Goal: Information Seeking & Learning: Find specific fact

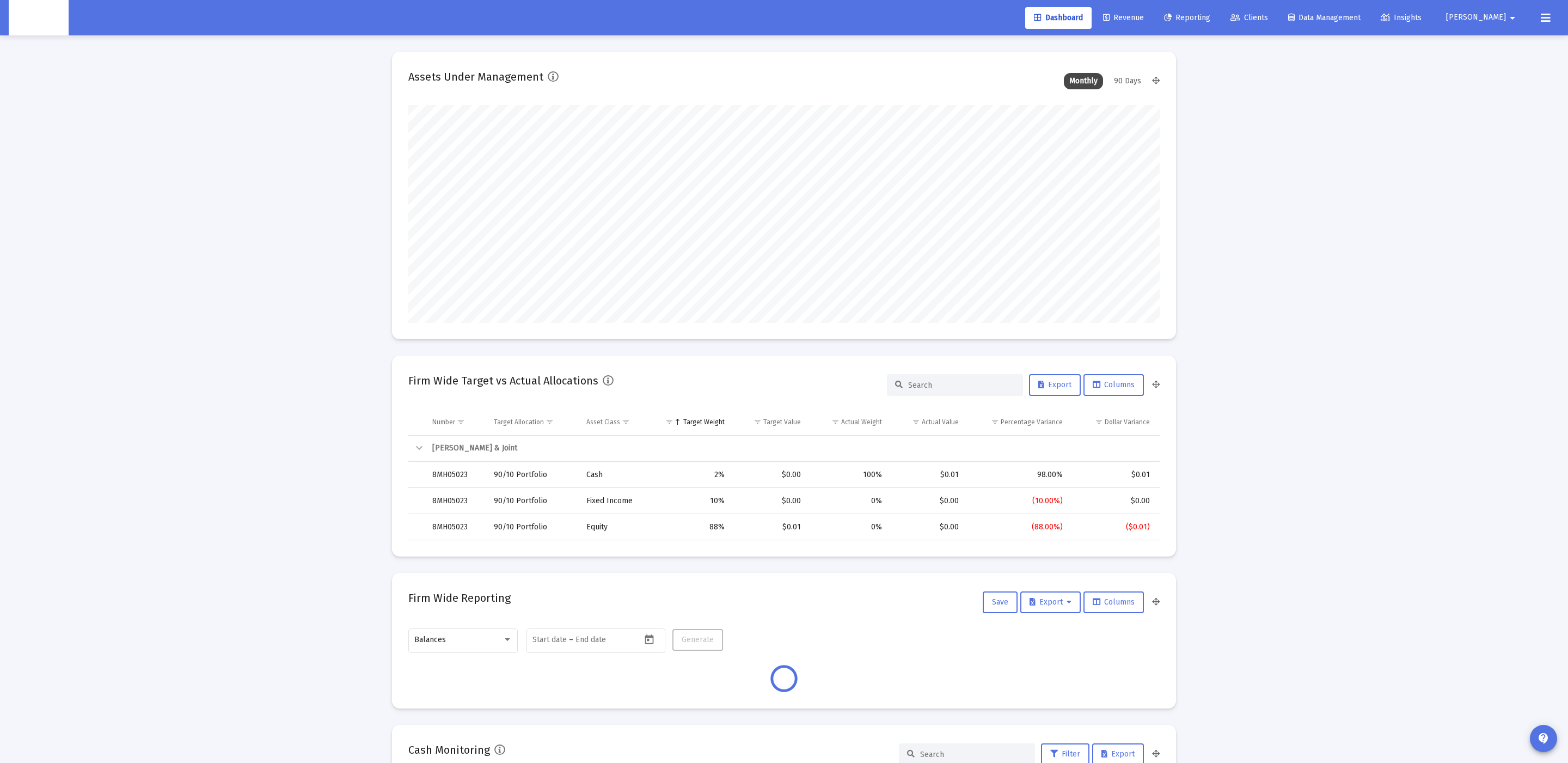
type input "[DATE]"
click at [1276, 26] on link "Clients" at bounding box center [1249, 17] width 55 height 22
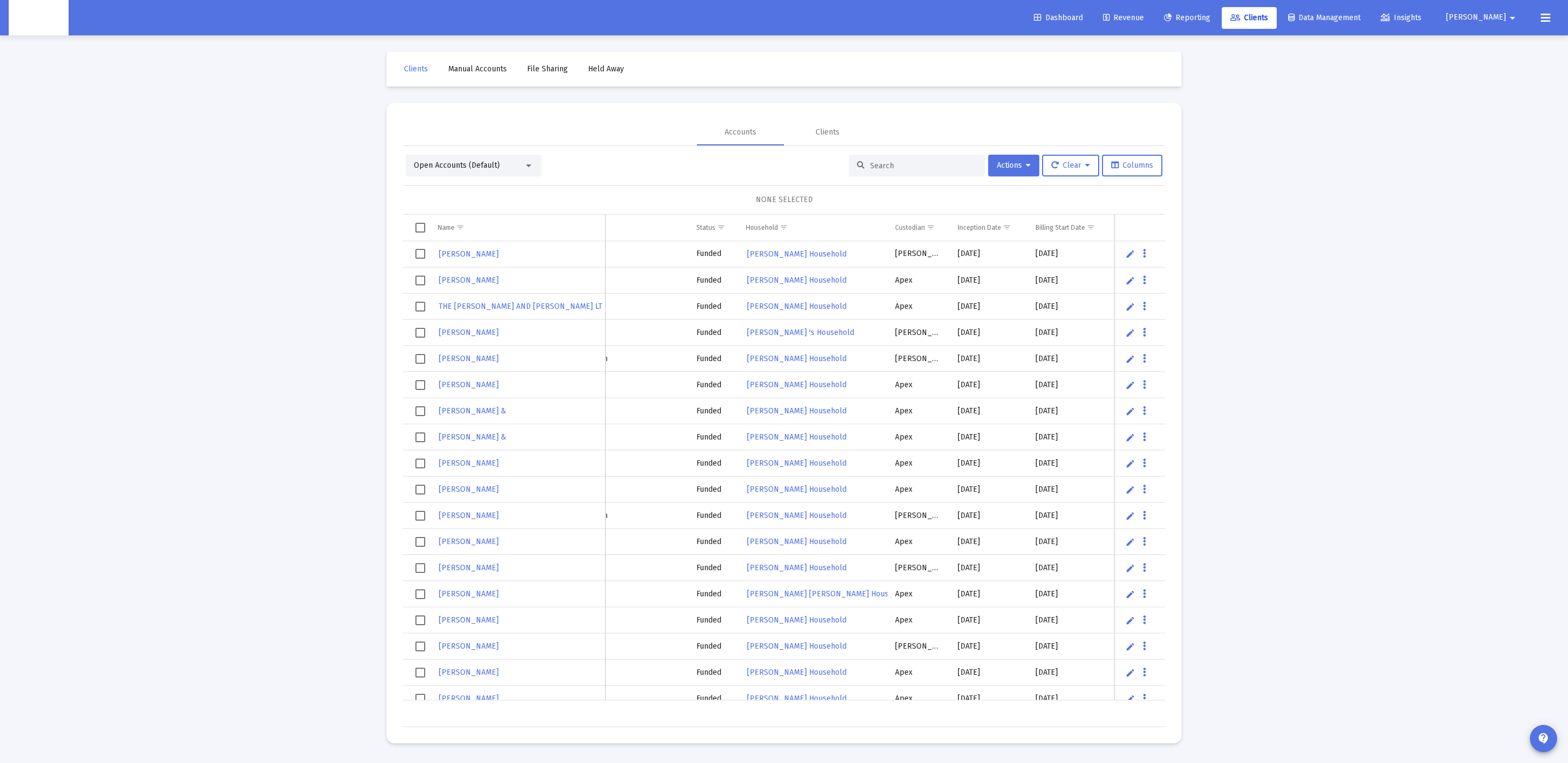
scroll to position [0, 159]
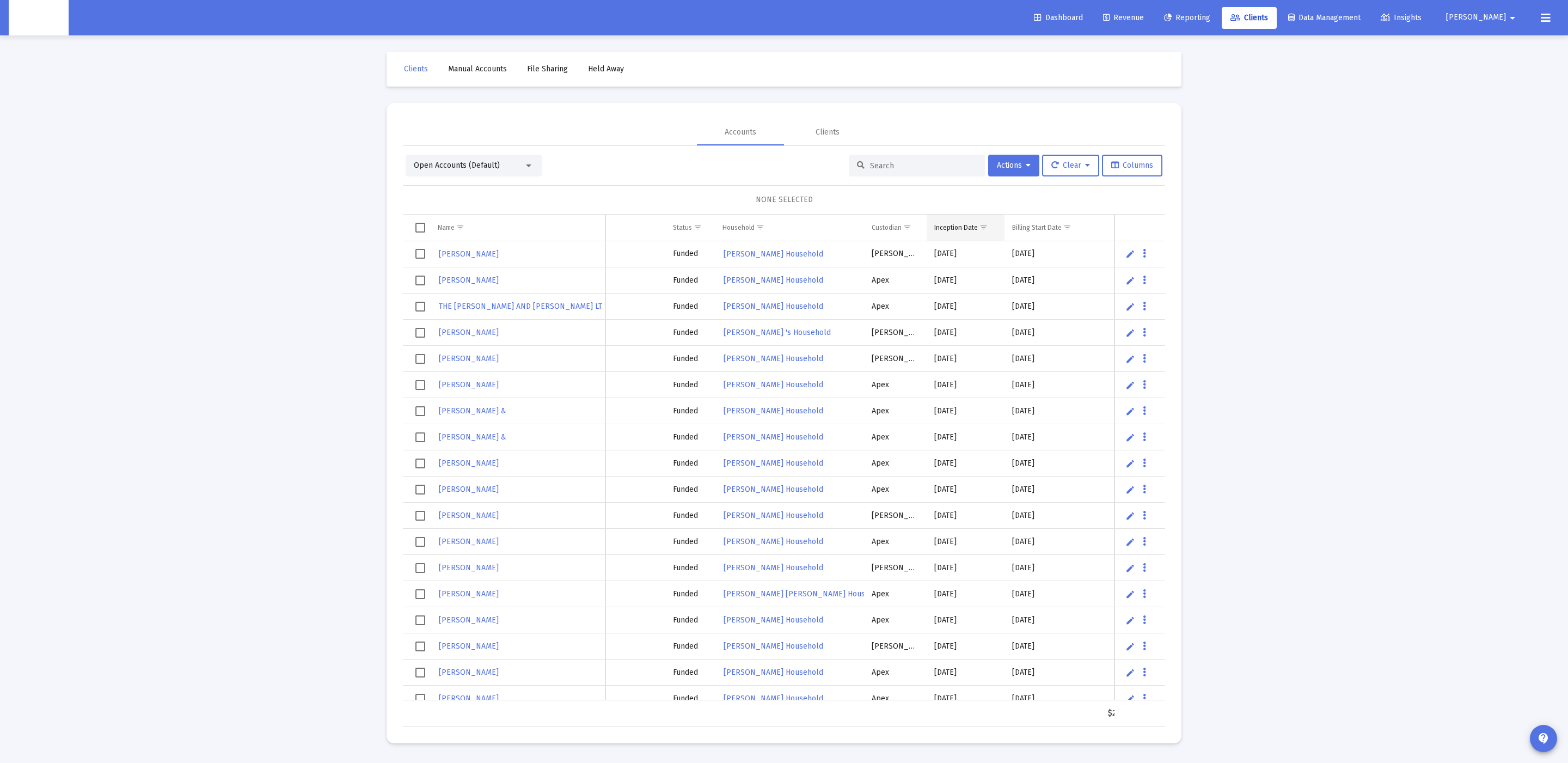
click at [979, 226] on span "Show filter options for column 'Inception Date'" at bounding box center [983, 227] width 9 height 9
click at [973, 226] on div "Inception Date" at bounding box center [955, 227] width 44 height 9
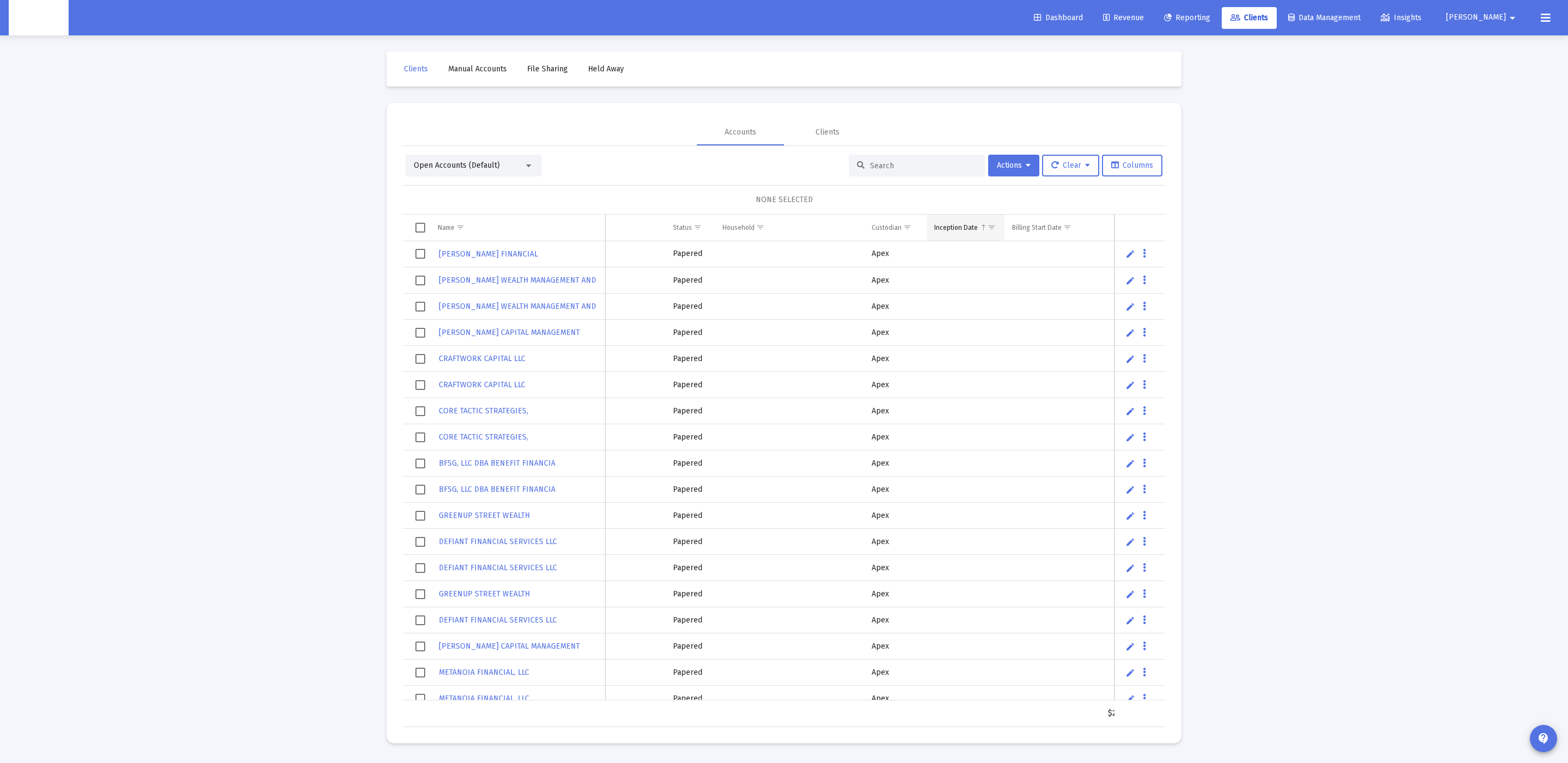
click at [967, 228] on div "Inception Date" at bounding box center [955, 227] width 44 height 9
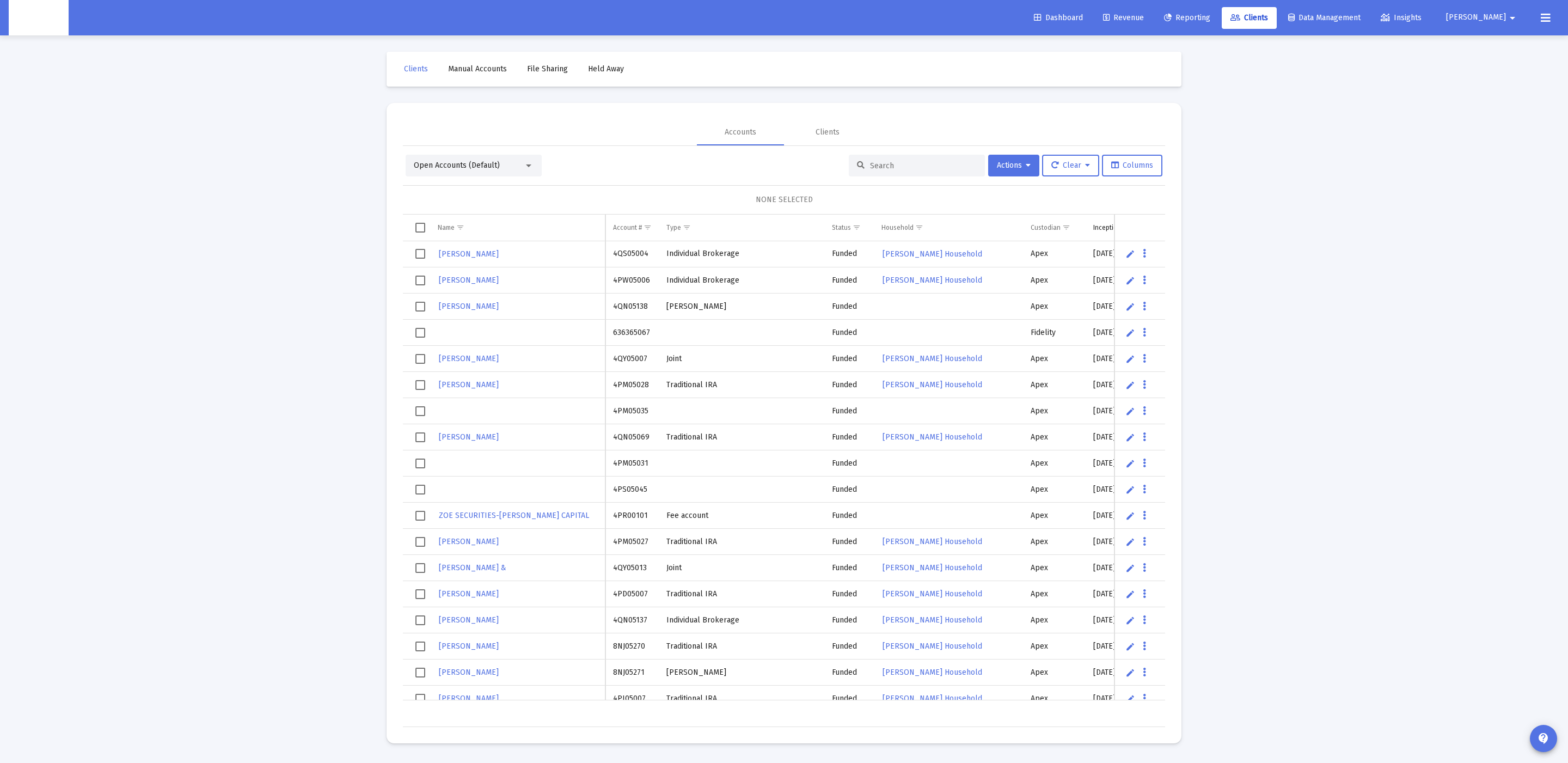
scroll to position [0, 0]
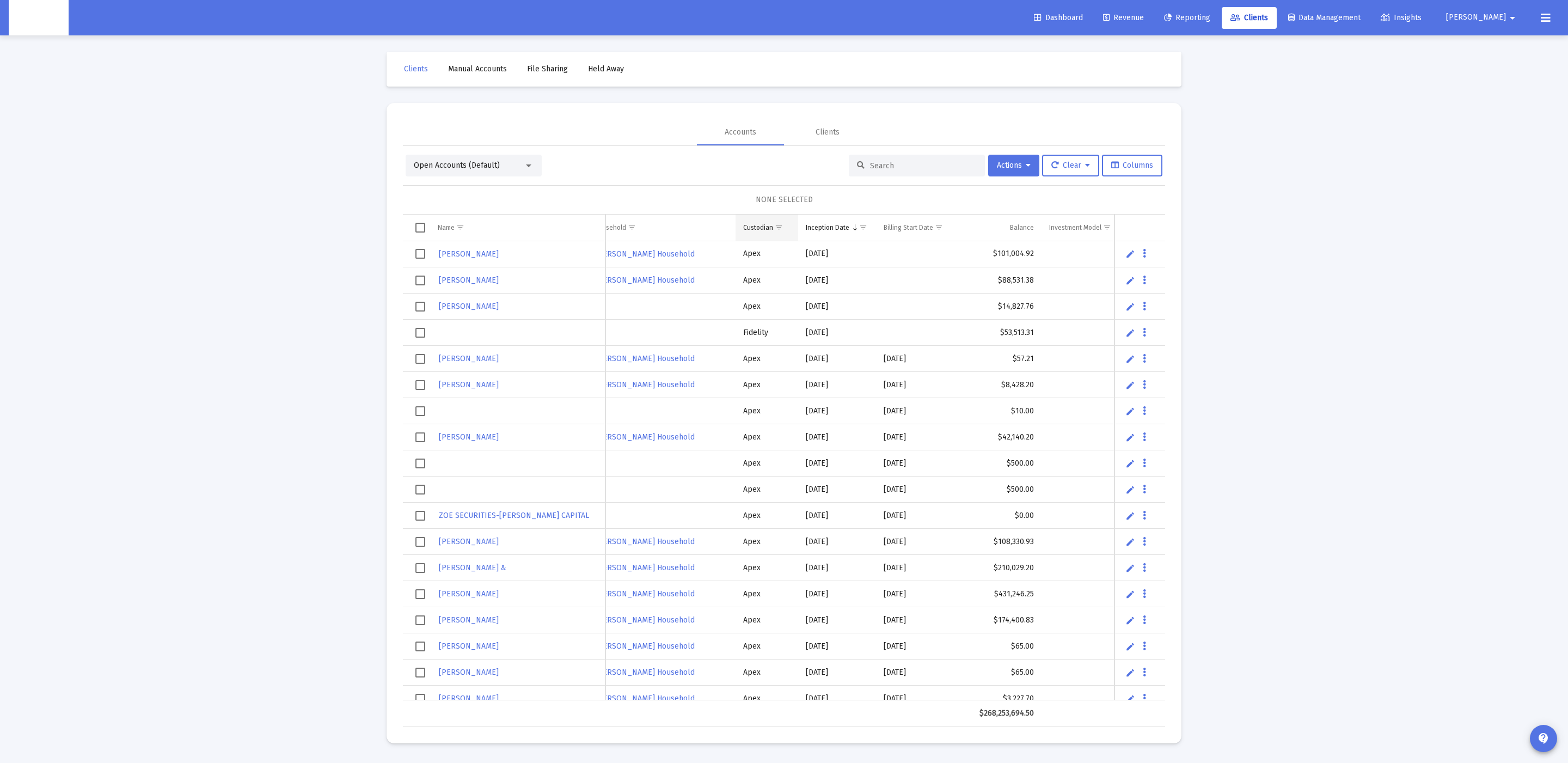
click at [780, 224] on span "Show filter options for column 'Custodian'" at bounding box center [779, 227] width 9 height 9
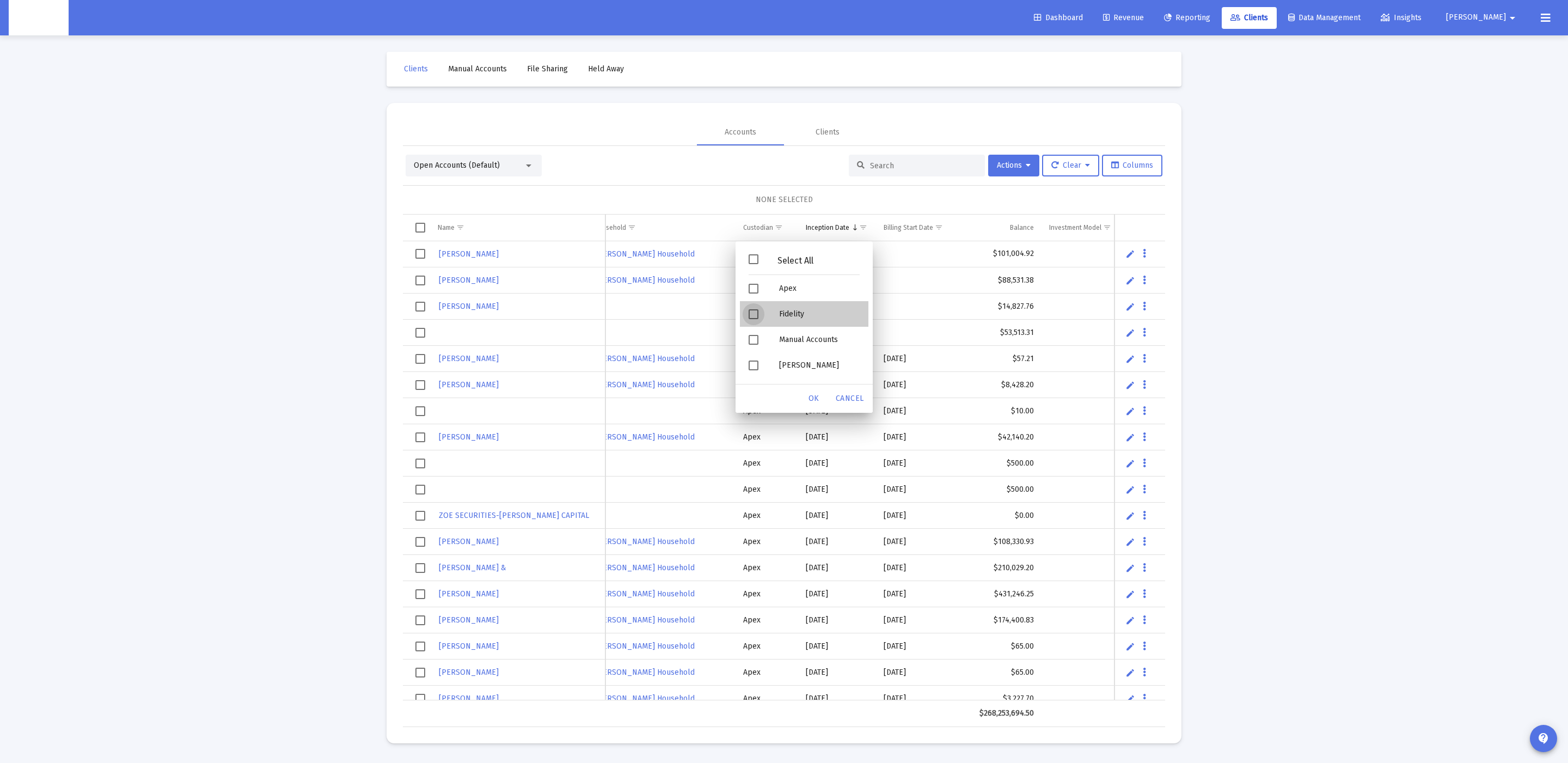
click at [787, 324] on div "Fidelity" at bounding box center [819, 314] width 98 height 26
click at [781, 360] on div "[PERSON_NAME]" at bounding box center [819, 365] width 98 height 26
click at [856, 399] on span "Cancel" at bounding box center [850, 398] width 28 height 10
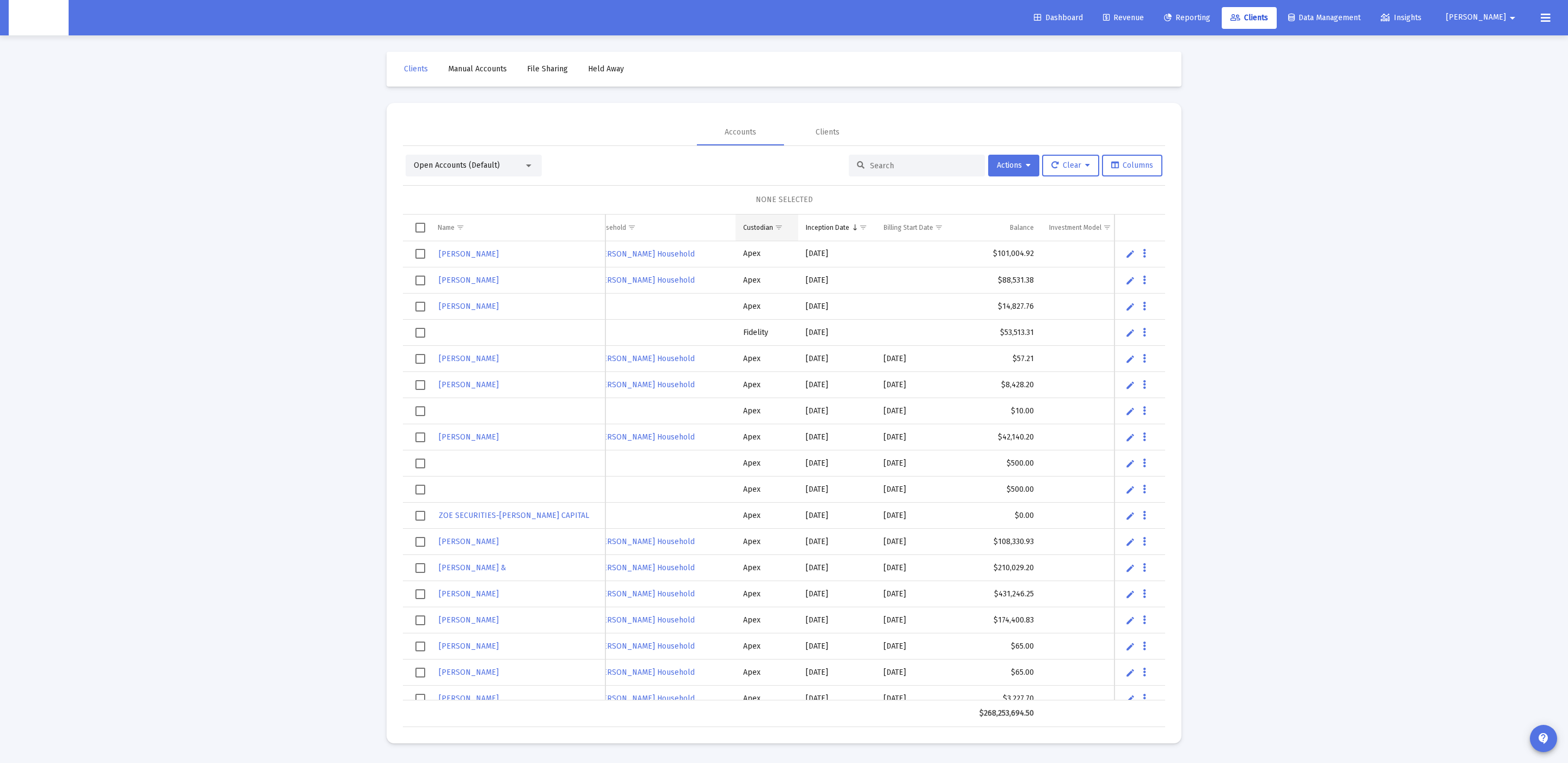
click at [783, 225] on span "Show filter options for column 'Custodian'" at bounding box center [779, 227] width 9 height 9
click at [800, 317] on div "Fidelity" at bounding box center [819, 314] width 98 height 26
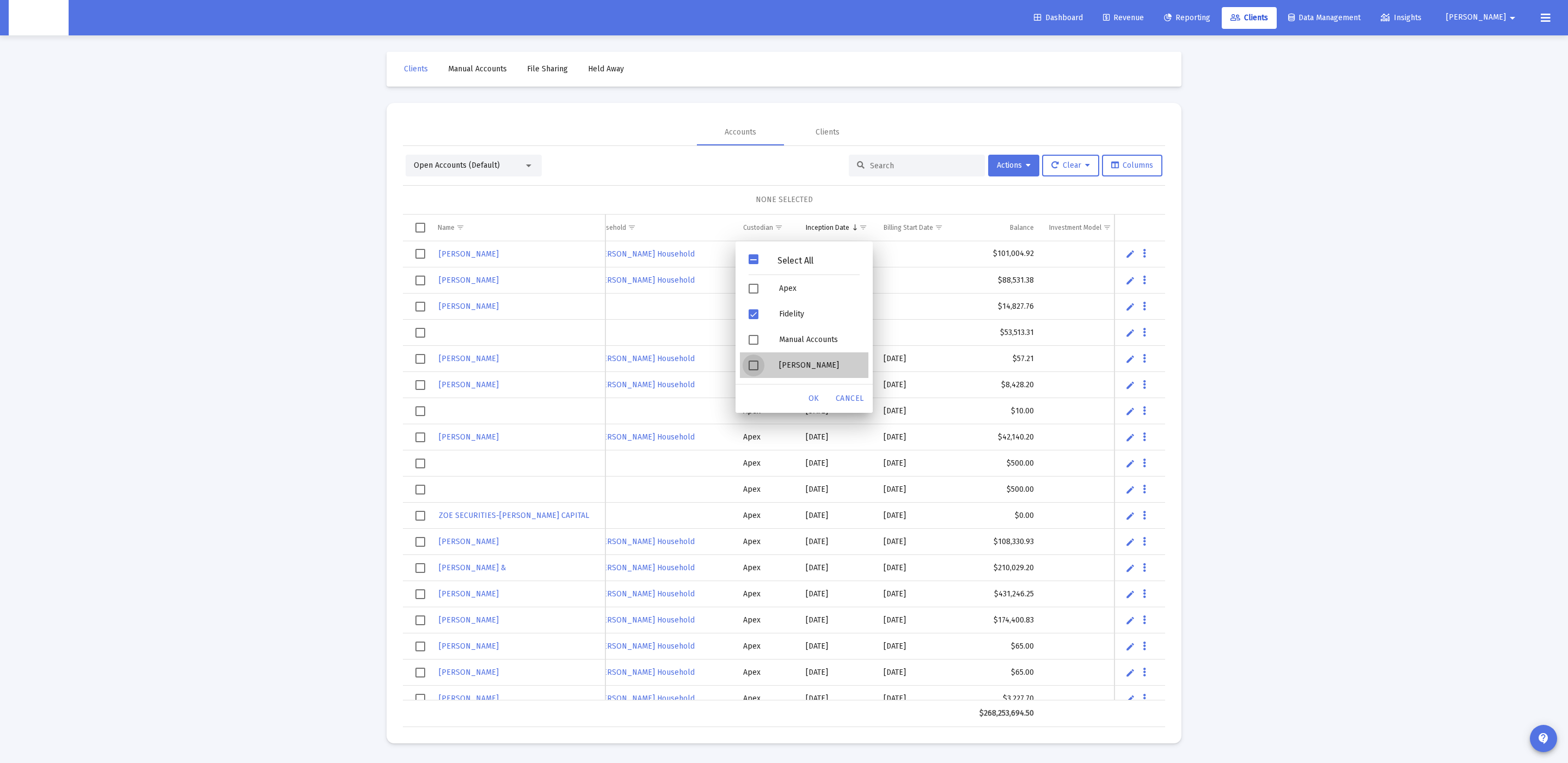
click at [784, 359] on div "[PERSON_NAME]" at bounding box center [819, 365] width 98 height 26
click at [814, 393] on span "OK" at bounding box center [813, 398] width 10 height 10
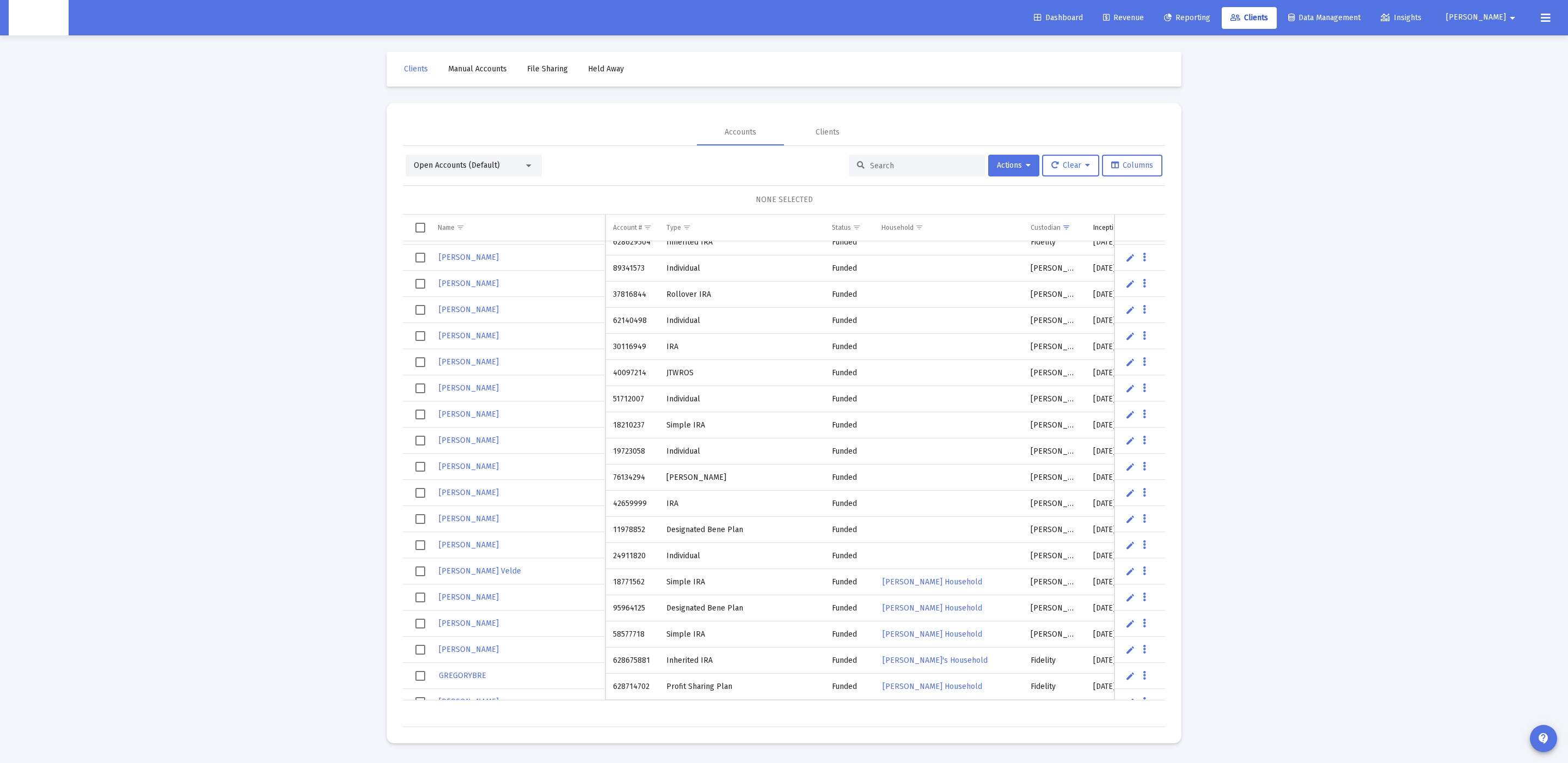
scroll to position [299, 0]
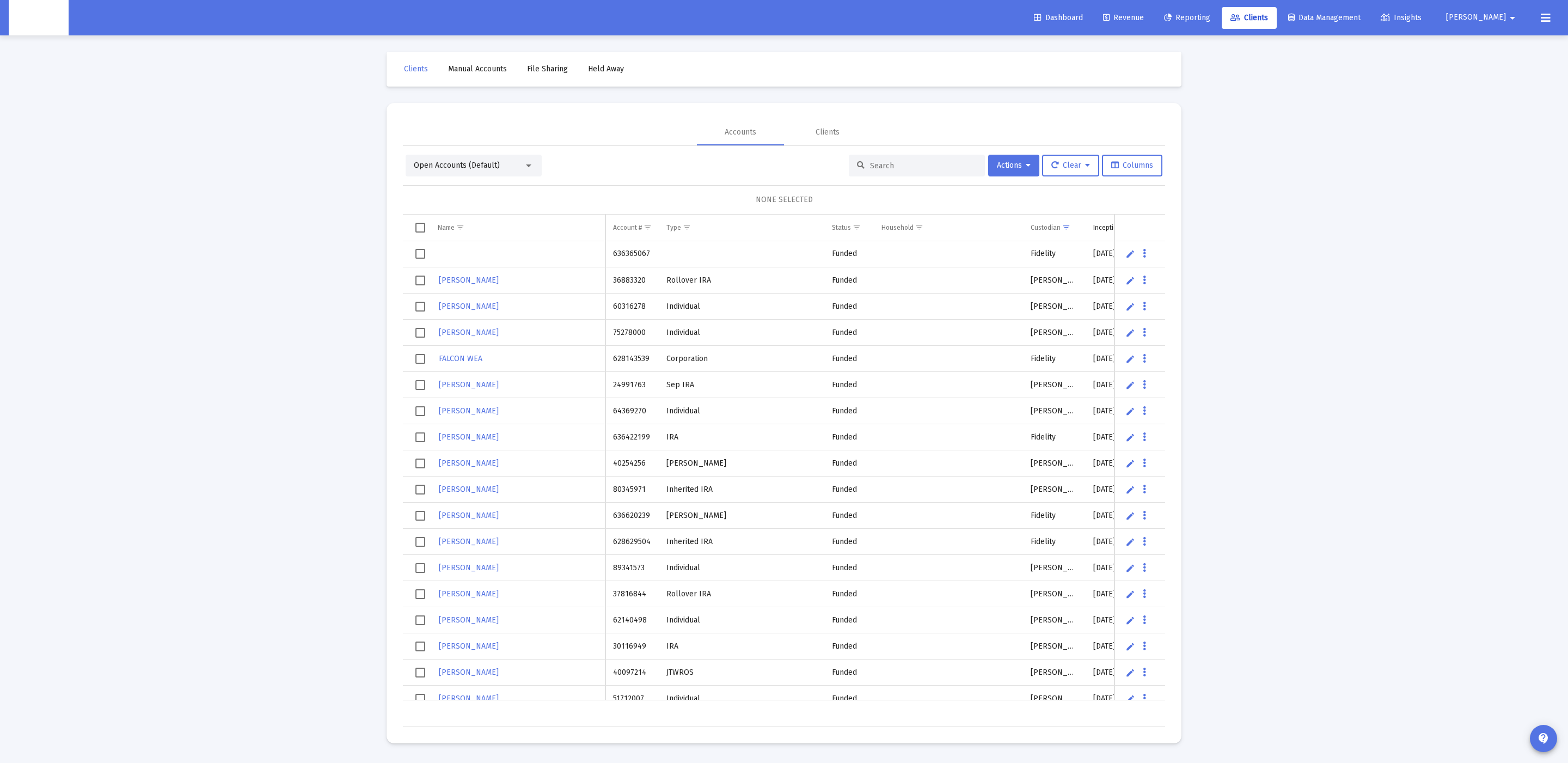
click at [624, 256] on td "636365067" at bounding box center [632, 255] width 53 height 27
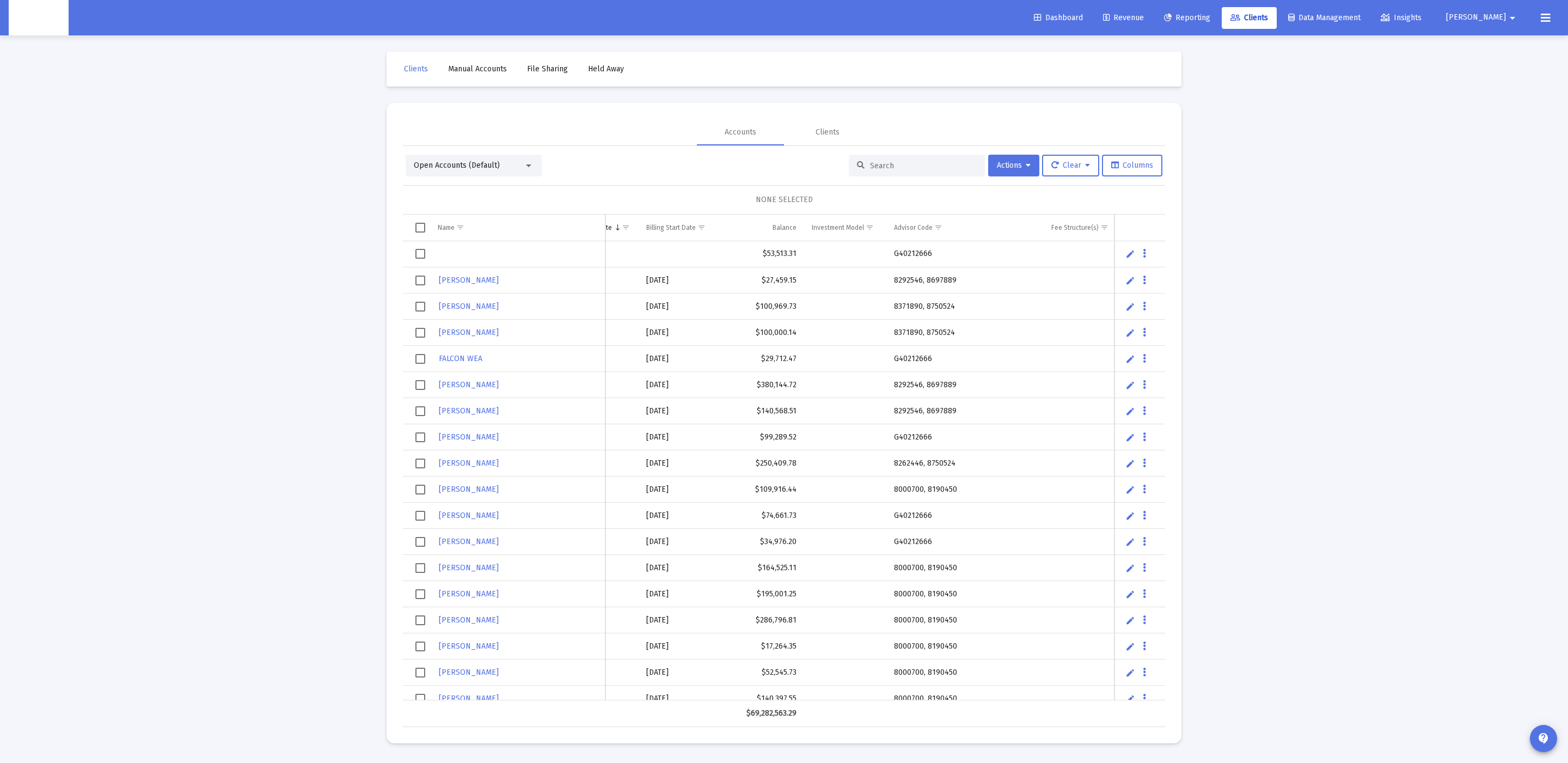
click at [938, 286] on td "8292546, 8697889" at bounding box center [965, 280] width 158 height 27
copy td "8697889"
click at [917, 283] on td "8292546, 8697889" at bounding box center [965, 280] width 158 height 27
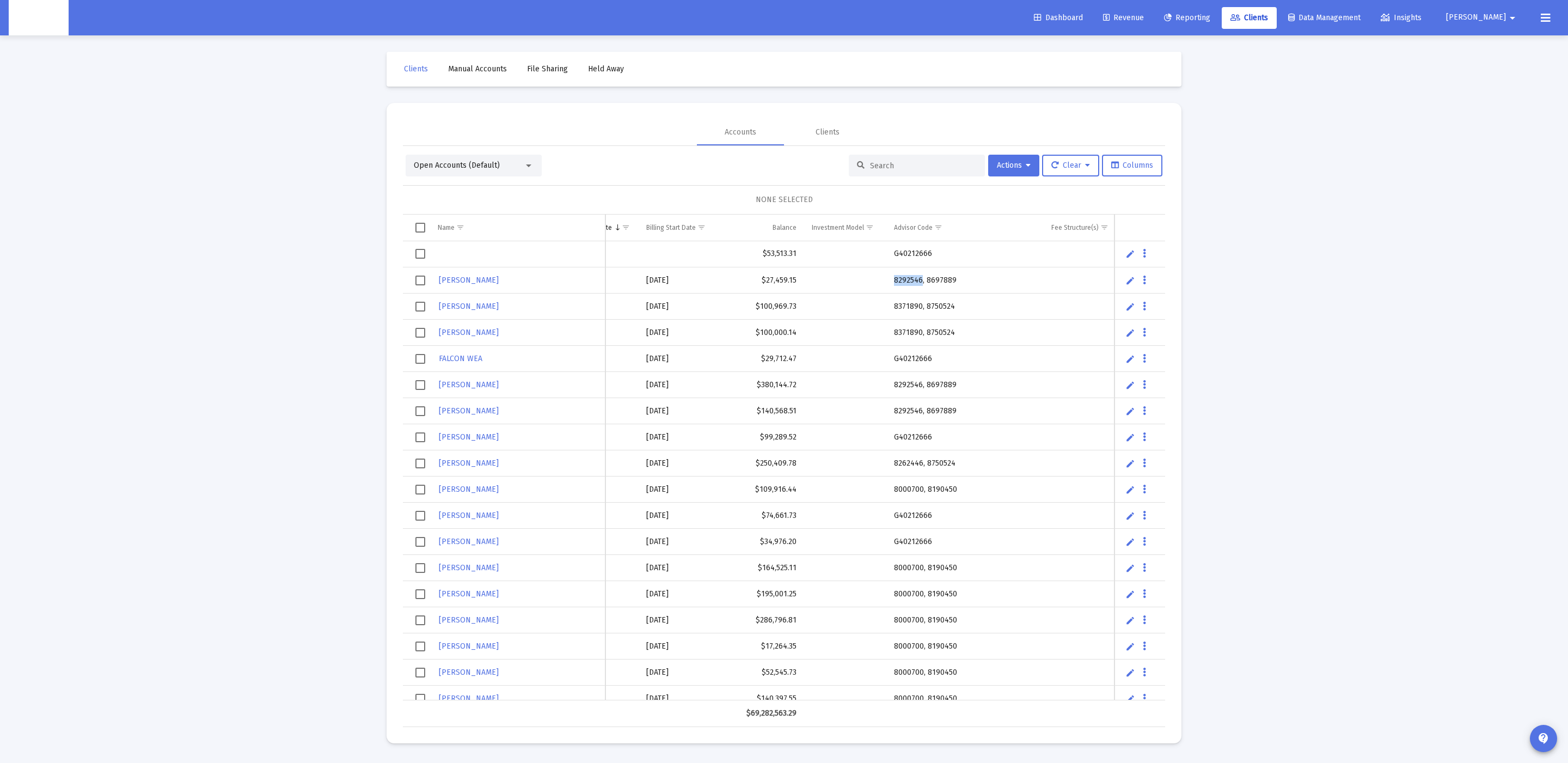
copy td "8292546"
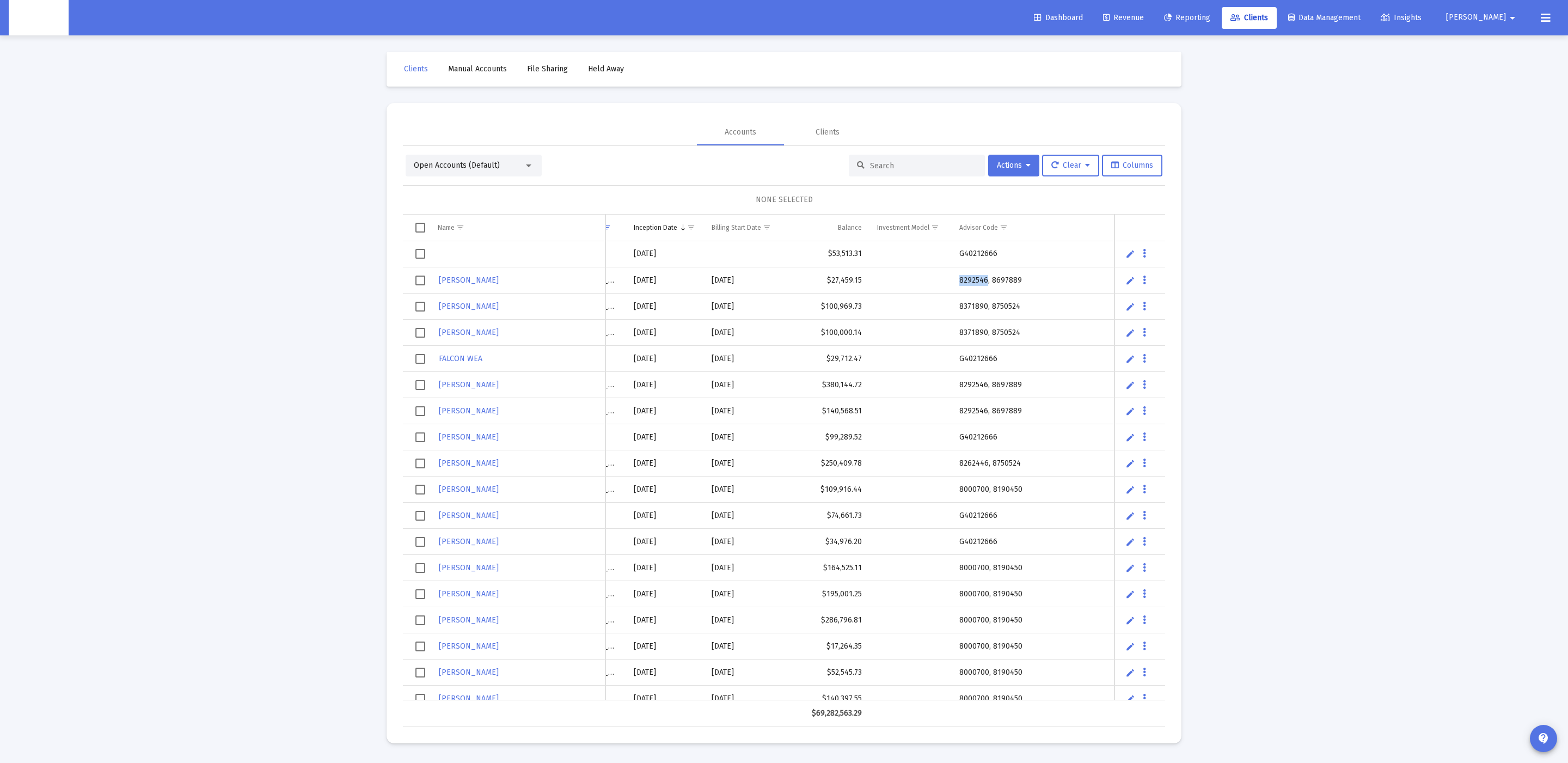
scroll to position [0, 477]
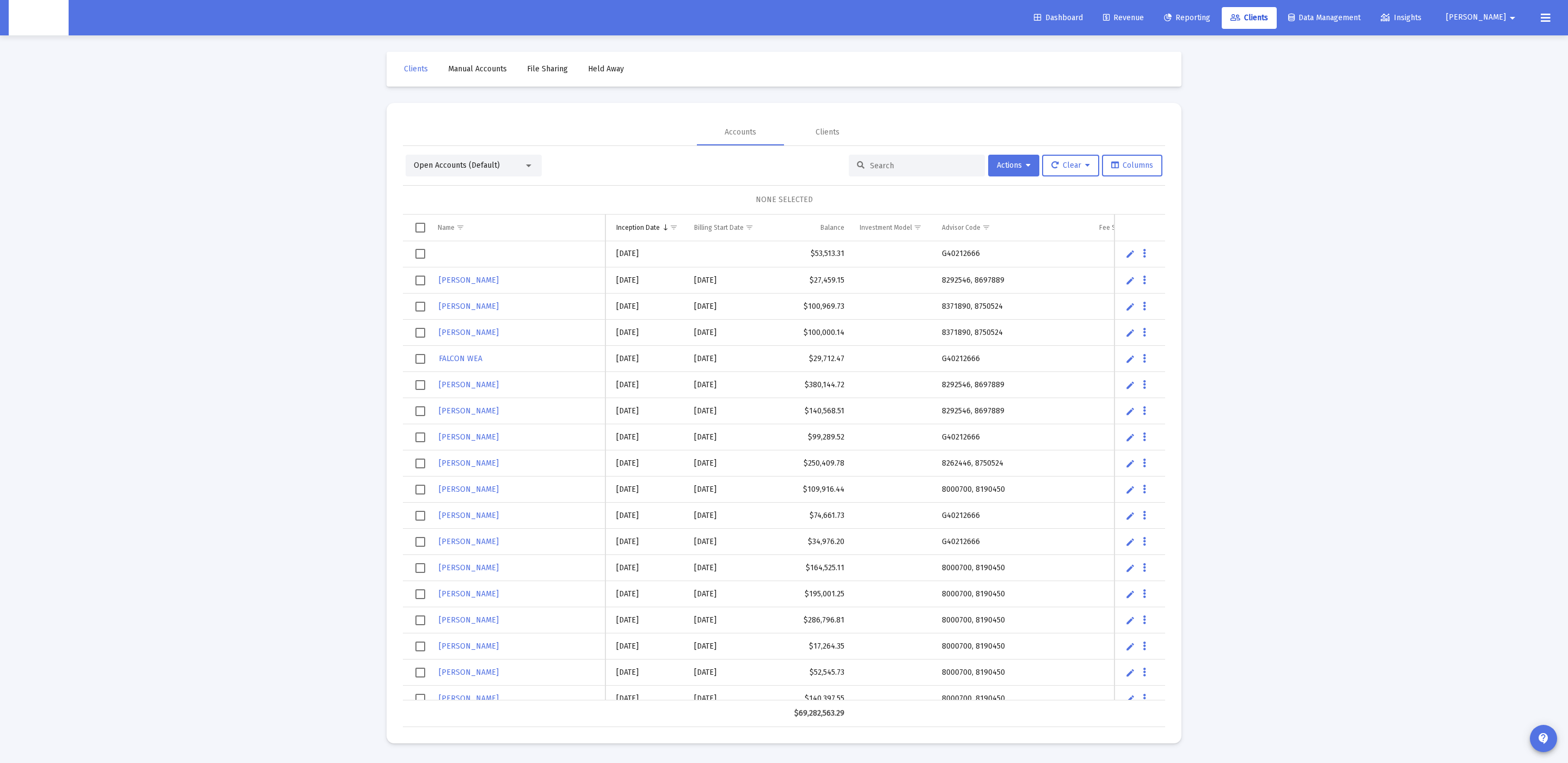
click at [957, 306] on td "8371890, 8750524" at bounding box center [1012, 307] width 158 height 27
copy td "8371890"
click at [979, 302] on td "8371890, 8750524" at bounding box center [1012, 307] width 158 height 27
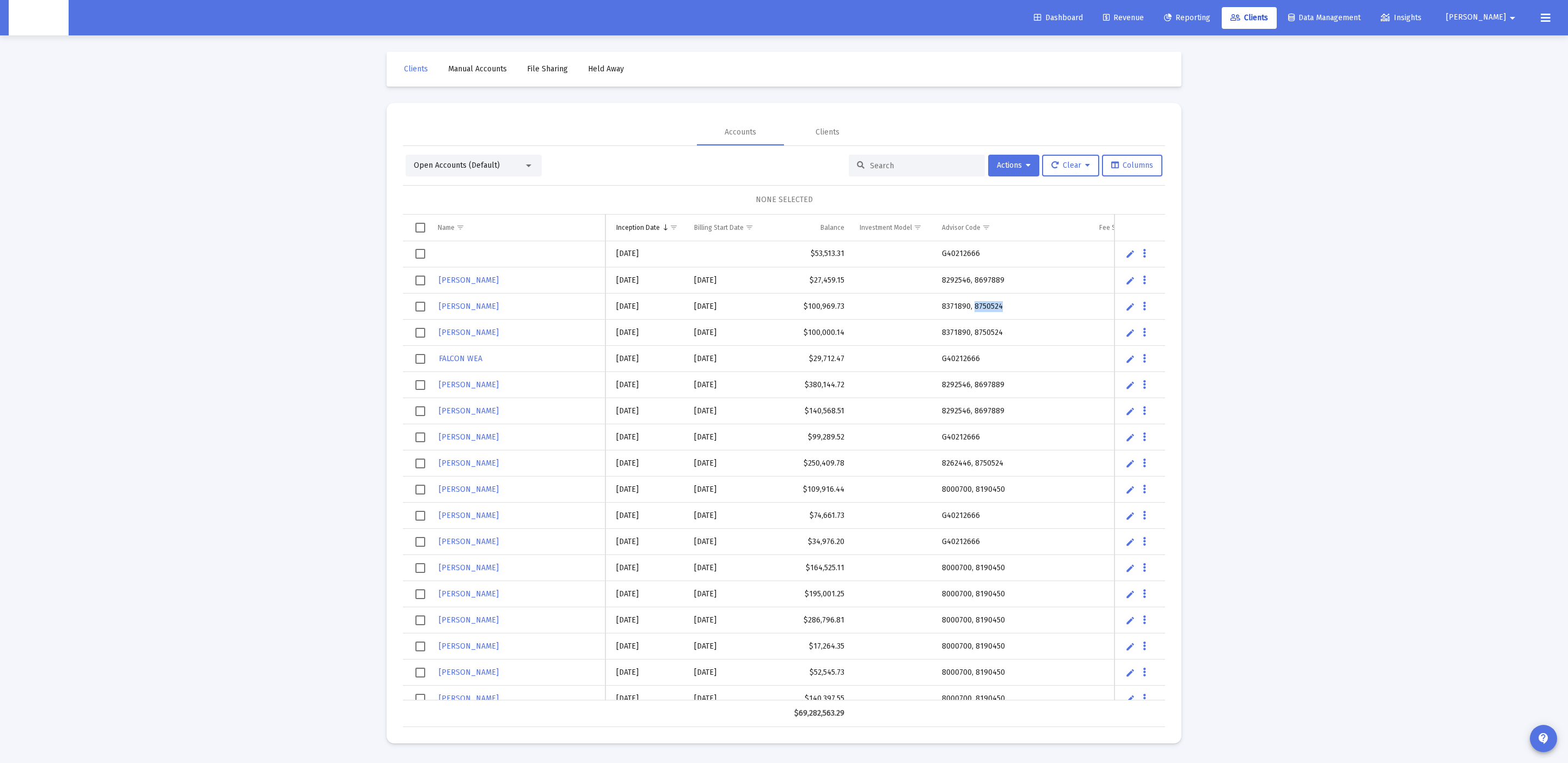
copy td "8750524"
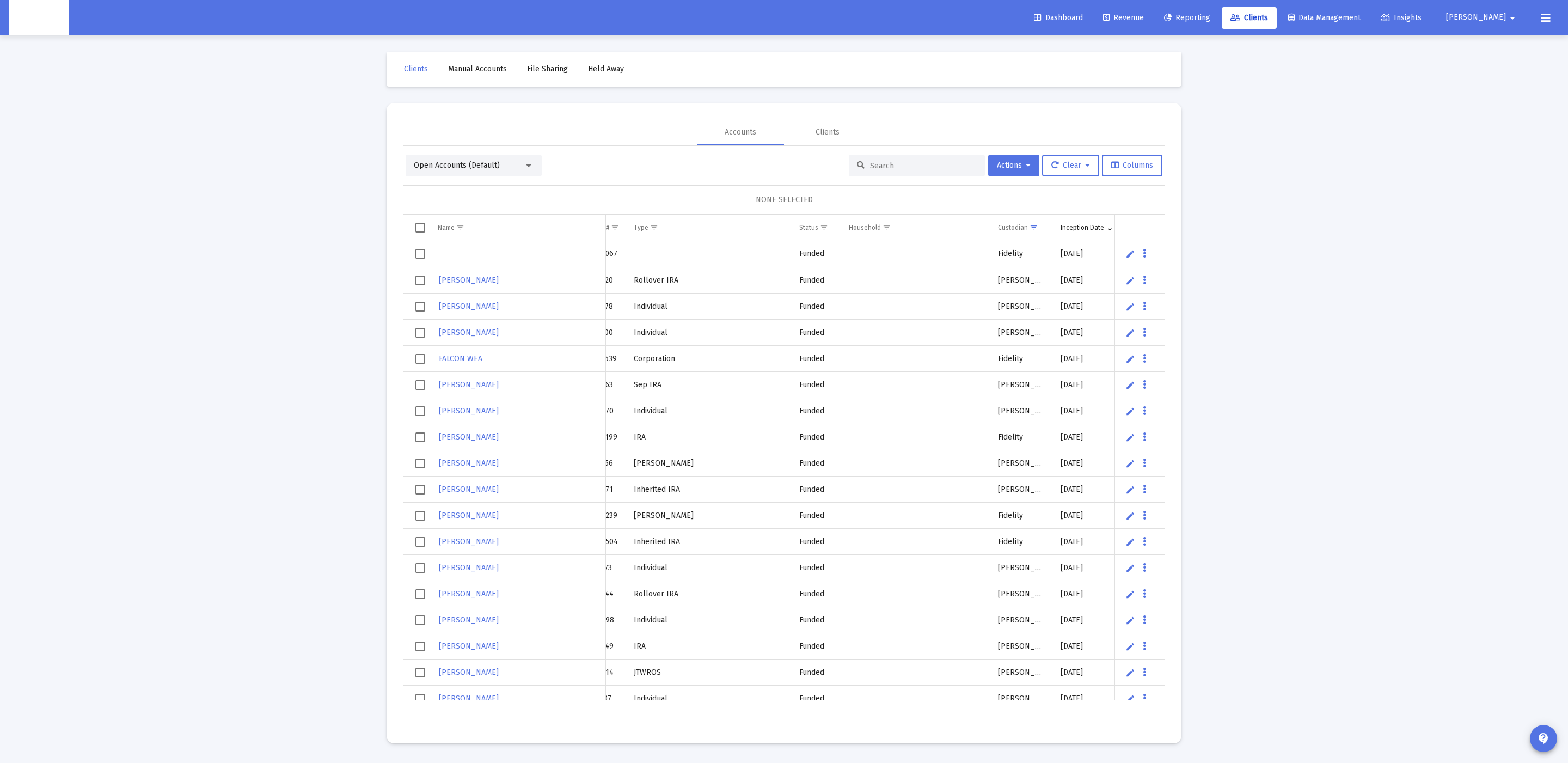
scroll to position [0, 56]
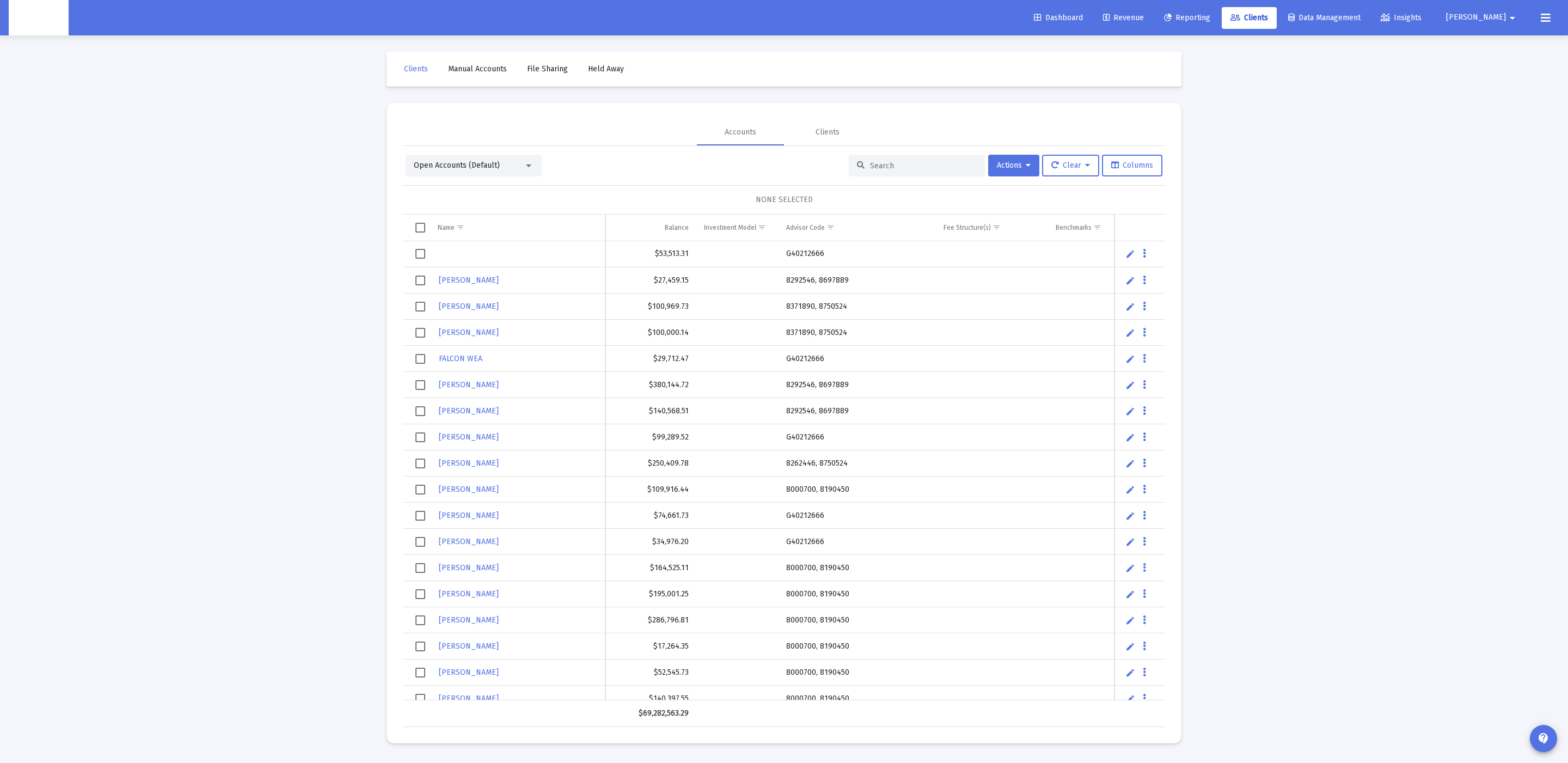
click at [796, 259] on td "G40212666" at bounding box center [858, 255] width 158 height 27
copy td "G40212666"
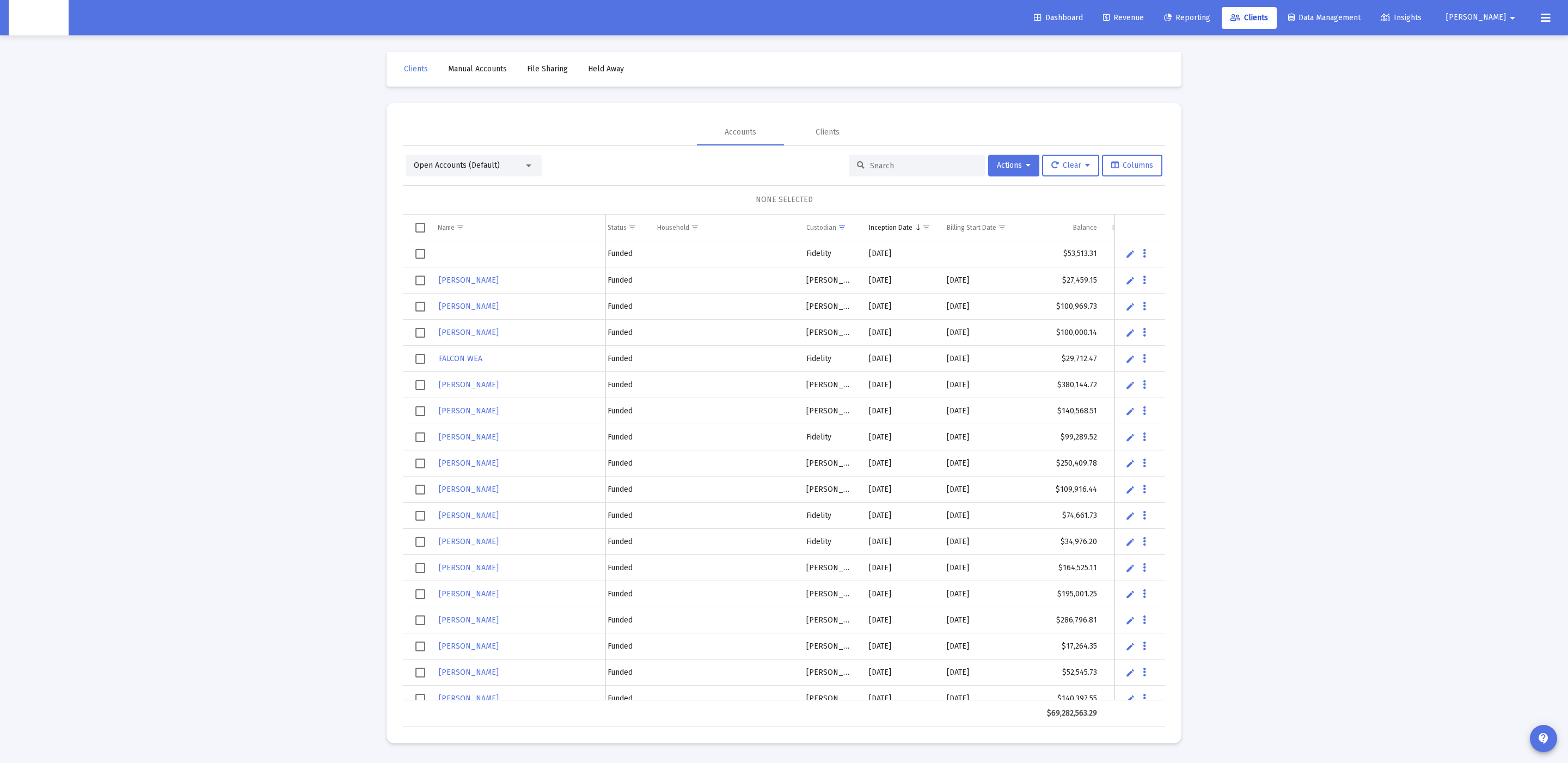
click at [881, 354] on td "[DATE]" at bounding box center [900, 359] width 79 height 27
click at [879, 359] on td "[DATE]" at bounding box center [900, 359] width 79 height 27
click at [893, 359] on td "[DATE]" at bounding box center [900, 359] width 79 height 27
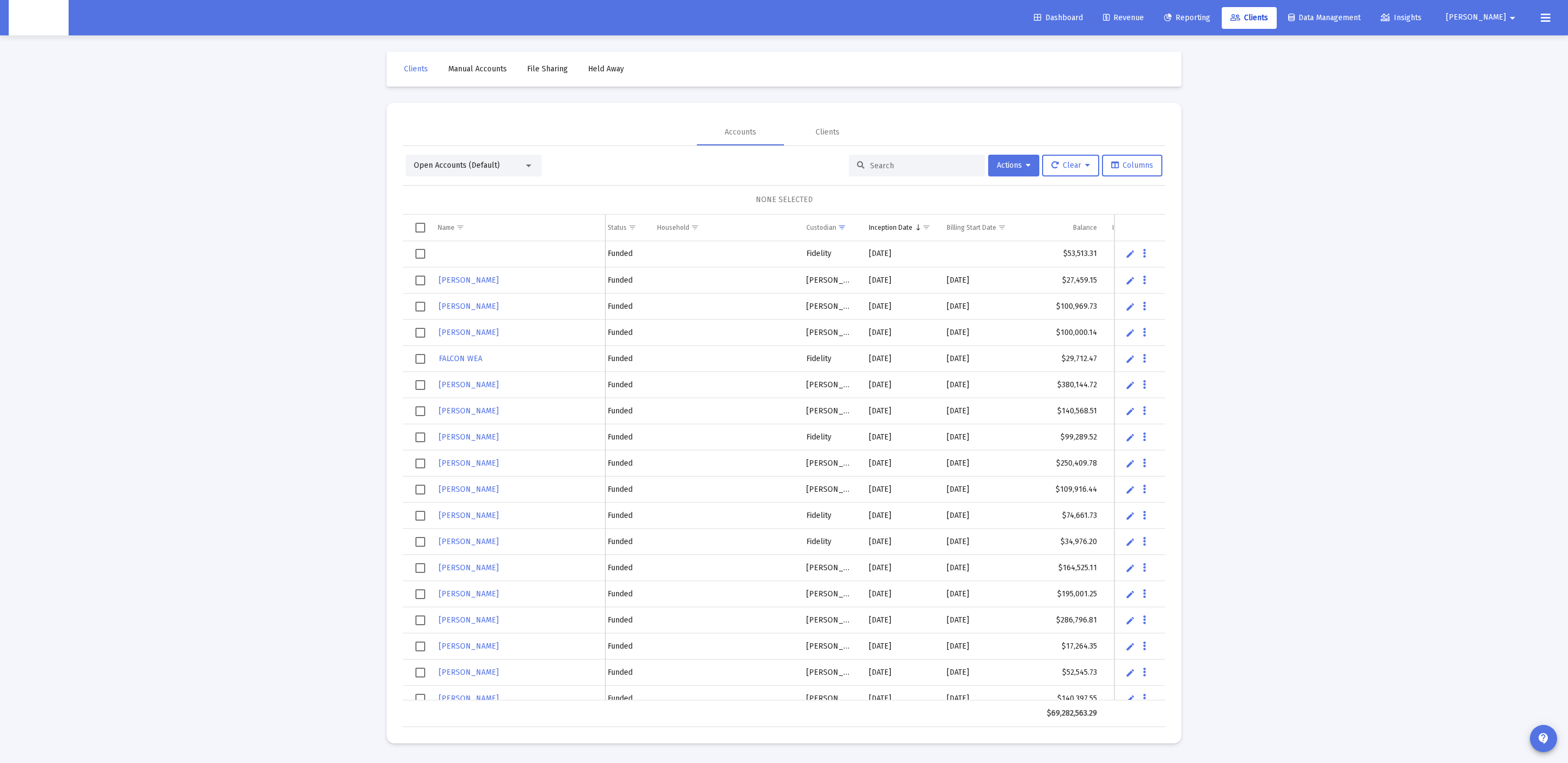
click at [856, 358] on td "Fidelity" at bounding box center [829, 359] width 62 height 27
click at [868, 358] on td "[DATE]" at bounding box center [900, 359] width 79 height 27
click at [878, 358] on td "[DATE]" at bounding box center [900, 359] width 79 height 27
